Goal: Check status: Check status

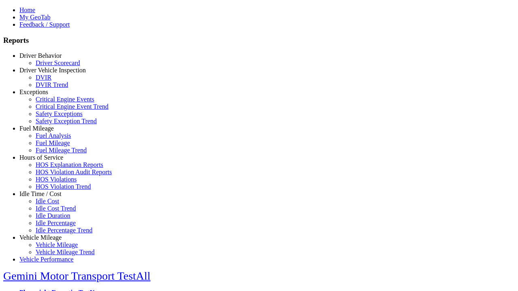
click at [47, 59] on link "Driver Behavior" at bounding box center [40, 55] width 42 height 7
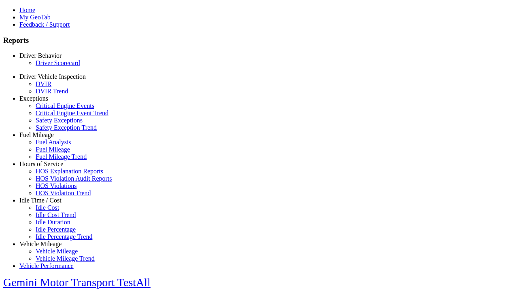
click at [53, 66] on link "Driver Scorecard" at bounding box center [58, 62] width 45 height 7
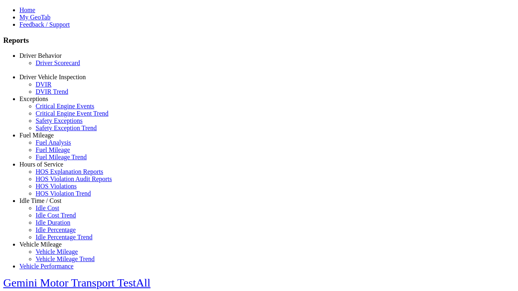
scroll to position [169, 0]
